Goal: Book appointment/travel/reservation

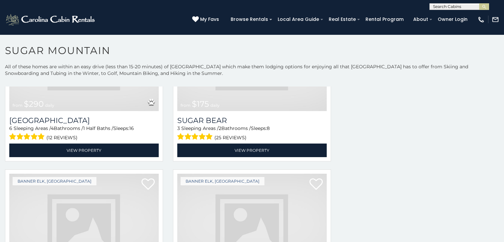
scroll to position [918, 0]
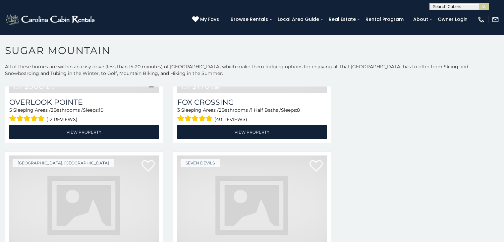
scroll to position [2253, 0]
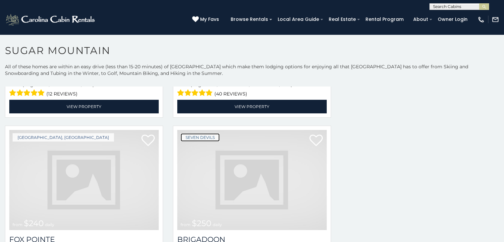
click at [186, 133] on link "Seven Devils" at bounding box center [199, 137] width 39 height 8
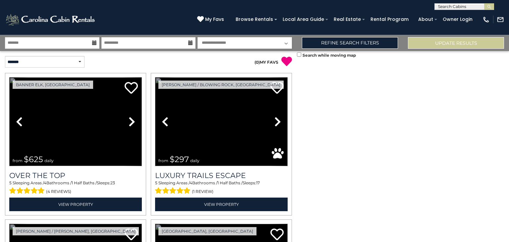
scroll to position [228, 0]
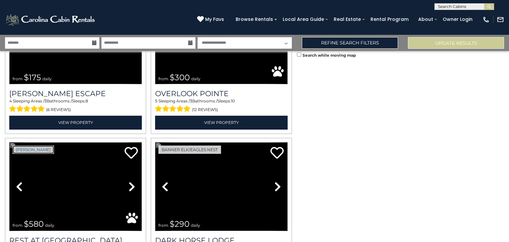
click at [18, 148] on link "[PERSON_NAME]" at bounding box center [33, 149] width 41 height 8
